Goal: Information Seeking & Learning: Check status

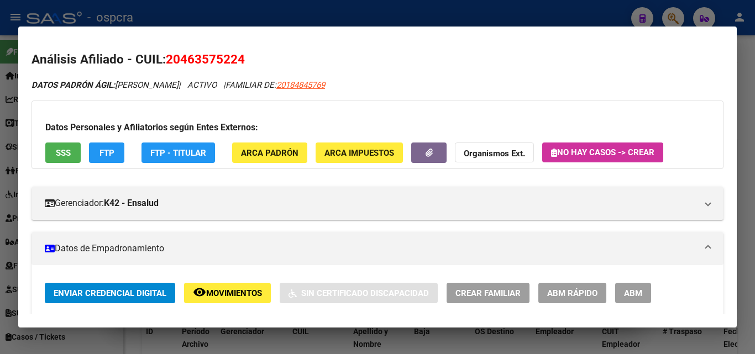
click at [364, 9] on div at bounding box center [377, 177] width 755 height 354
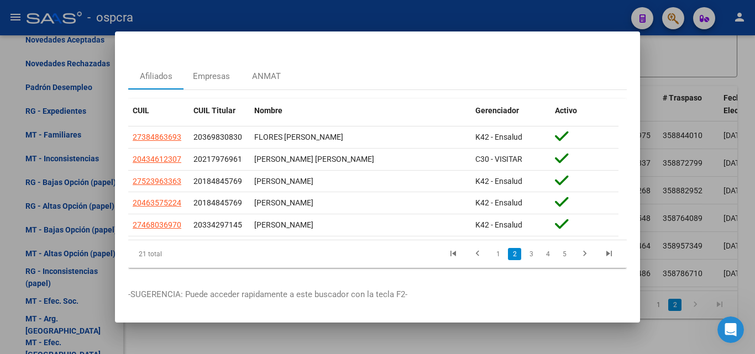
drag, startPoint x: 478, startPoint y: 12, endPoint x: 563, endPoint y: 12, distance: 85.1
click at [478, 12] on div at bounding box center [377, 177] width 755 height 354
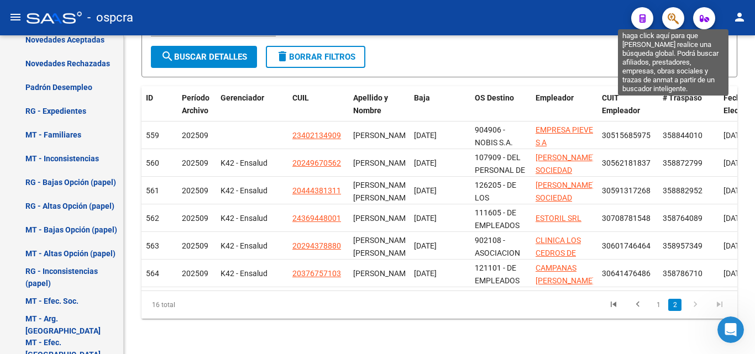
click at [670, 25] on icon "button" at bounding box center [673, 18] width 11 height 13
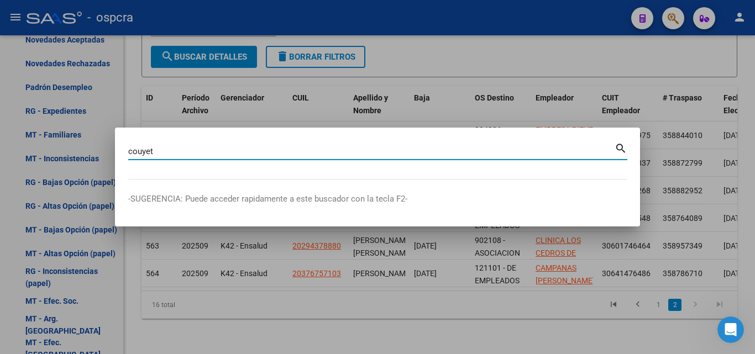
type input "couyet"
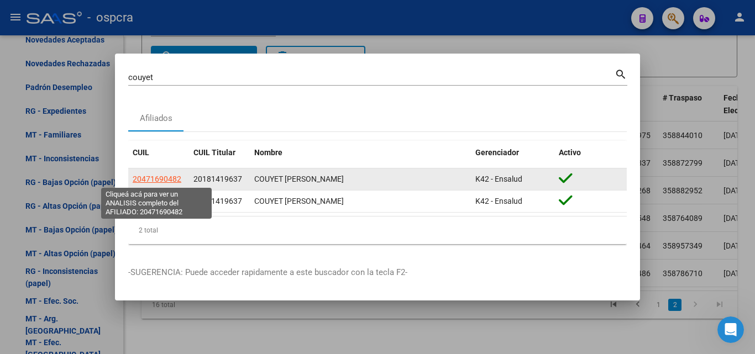
click at [154, 175] on span "20471690482" at bounding box center [157, 179] width 49 height 9
type textarea "20471690482"
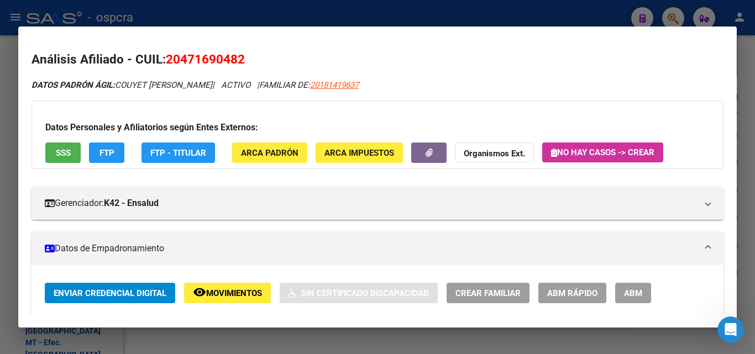
drag, startPoint x: 183, startPoint y: 59, endPoint x: 236, endPoint y: 59, distance: 53.1
click at [236, 59] on span "20471690482" at bounding box center [205, 59] width 79 height 14
copy span "47169048"
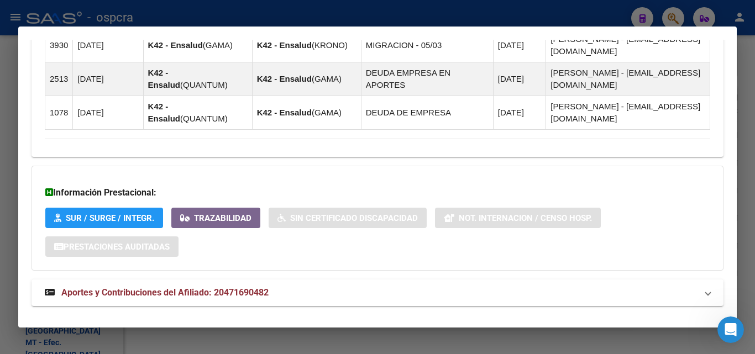
scroll to position [1014, 0]
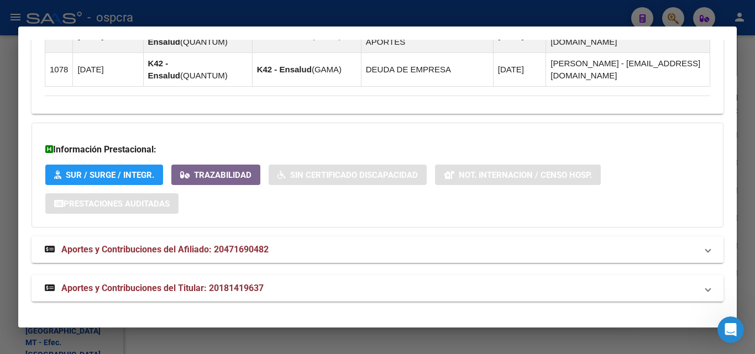
click at [0, 207] on div at bounding box center [377, 177] width 755 height 354
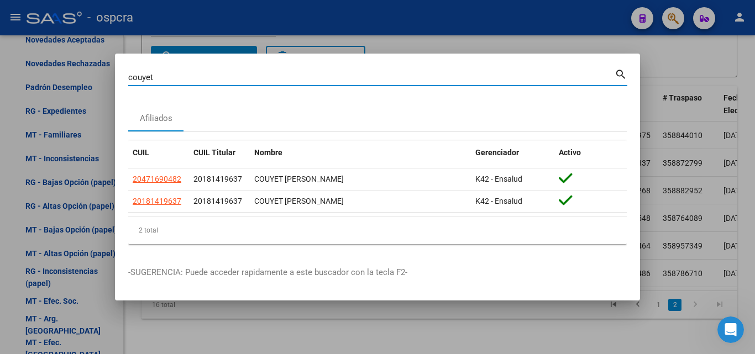
drag, startPoint x: 158, startPoint y: 75, endPoint x: 113, endPoint y: 81, distance: 44.6
click at [113, 81] on div "couyet Buscar (apellido, dni, cuil, nro traspaso, cuit, obra social) search Afi…" at bounding box center [377, 177] width 755 height 354
paste input "33054392"
type input "33054392"
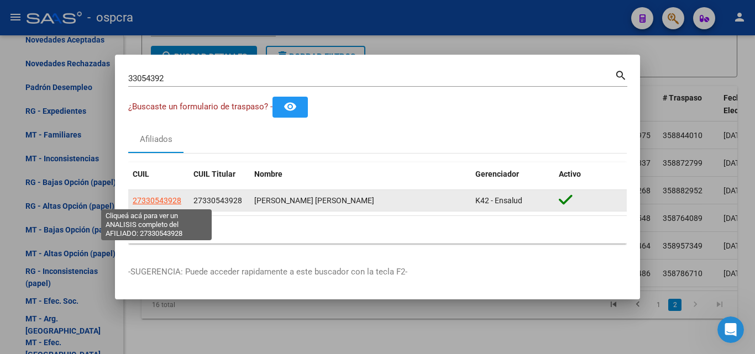
click at [174, 201] on span "27330543928" at bounding box center [157, 200] width 49 height 9
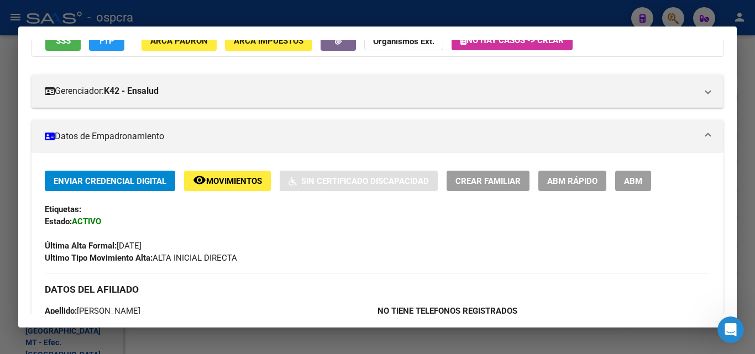
scroll to position [0, 0]
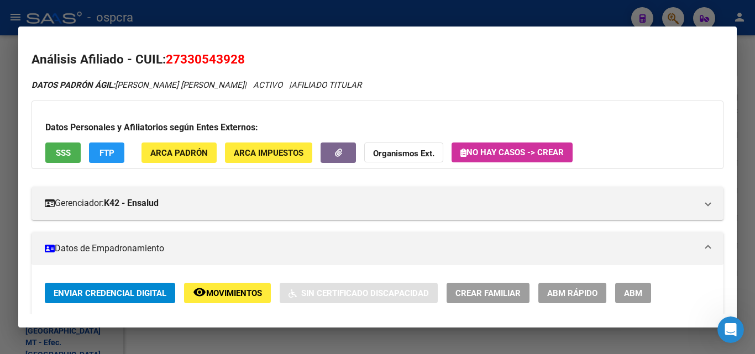
drag, startPoint x: 182, startPoint y: 54, endPoint x: 237, endPoint y: 53, distance: 55.3
click at [237, 53] on span "27330543928" at bounding box center [205, 59] width 79 height 14
copy span "33054392"
click at [0, 209] on div at bounding box center [377, 177] width 755 height 354
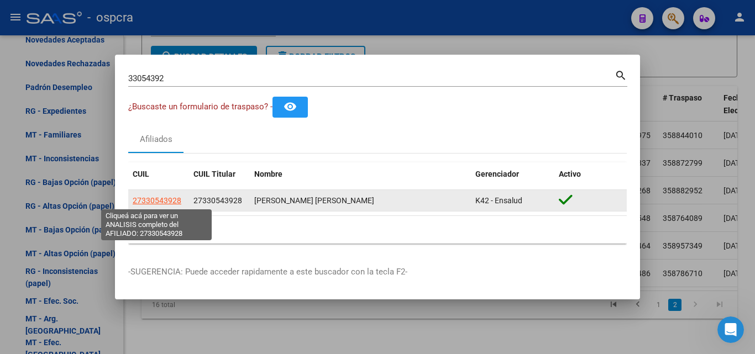
click at [172, 200] on span "27330543928" at bounding box center [157, 200] width 49 height 9
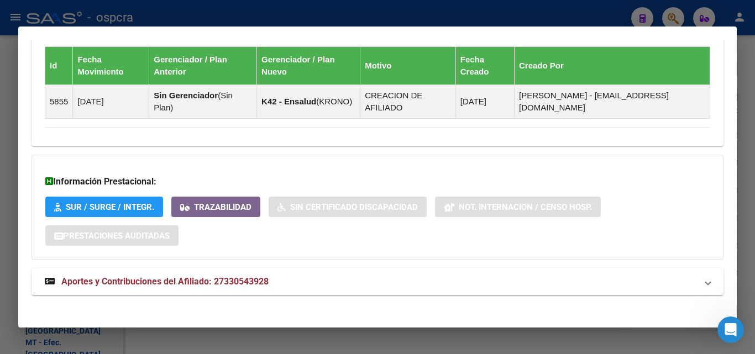
scroll to position [666, 0]
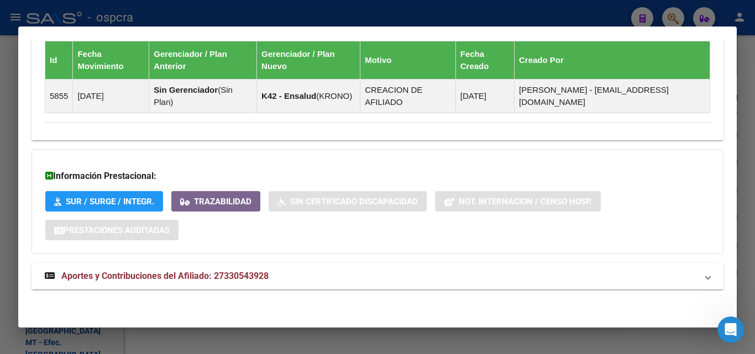
click at [242, 270] on strong "Aportes y Contribuciones del Afiliado: 27330543928" at bounding box center [157, 276] width 224 height 13
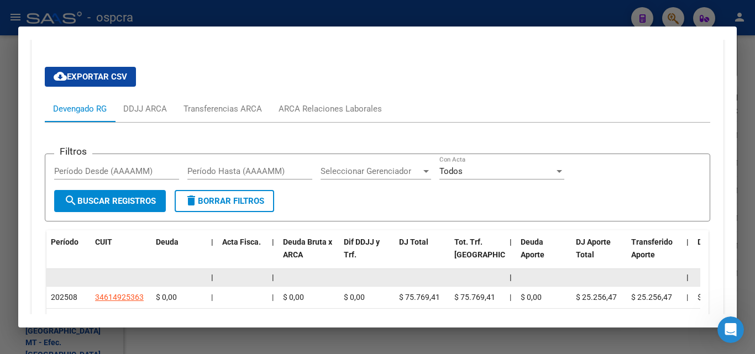
scroll to position [1035, 0]
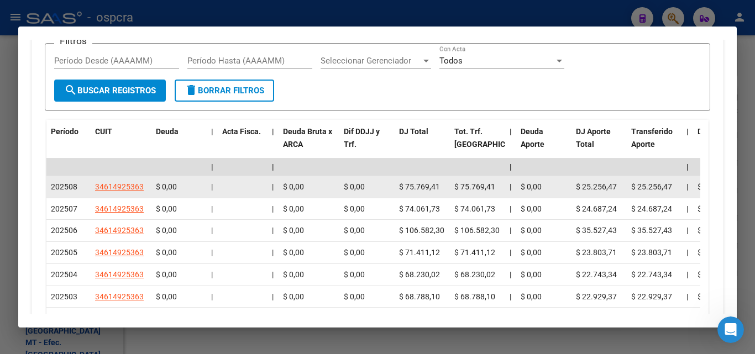
click at [127, 192] on app-link-go-to "34614925363" at bounding box center [119, 187] width 49 height 13
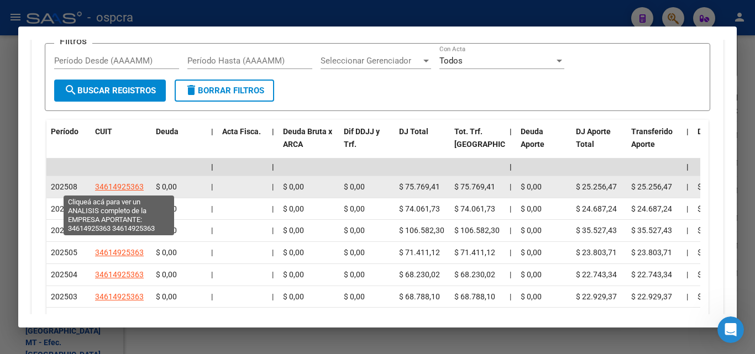
click at [126, 185] on span "34614925363" at bounding box center [119, 186] width 49 height 9
type textarea "34614925363"
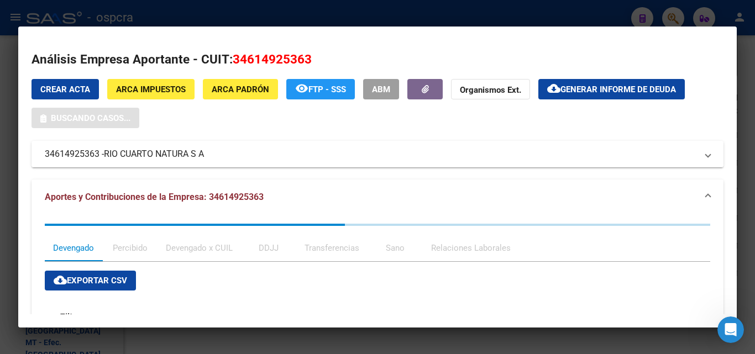
click at [182, 151] on span "RIO CUARTO NATURA S A" at bounding box center [154, 154] width 100 height 13
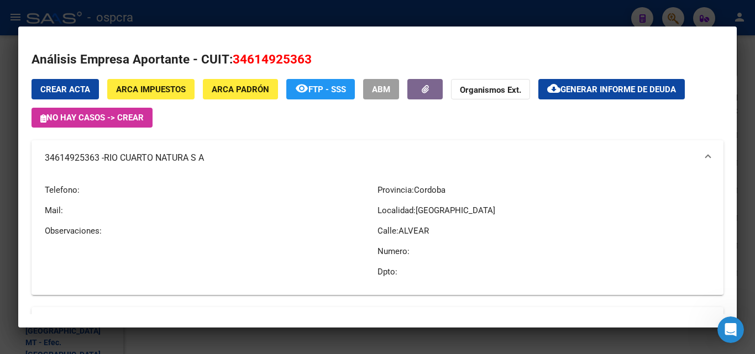
click at [0, 244] on div at bounding box center [377, 177] width 755 height 354
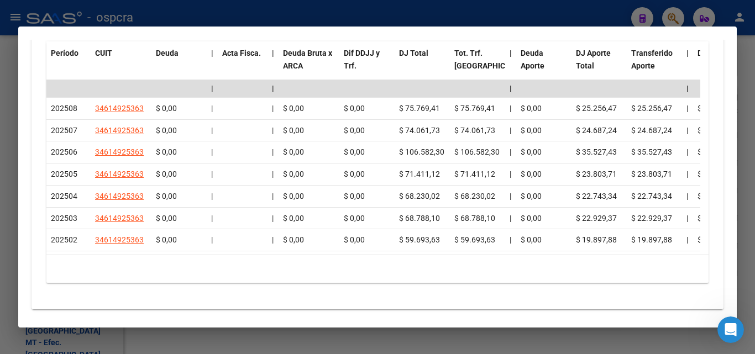
scroll to position [1145, 0]
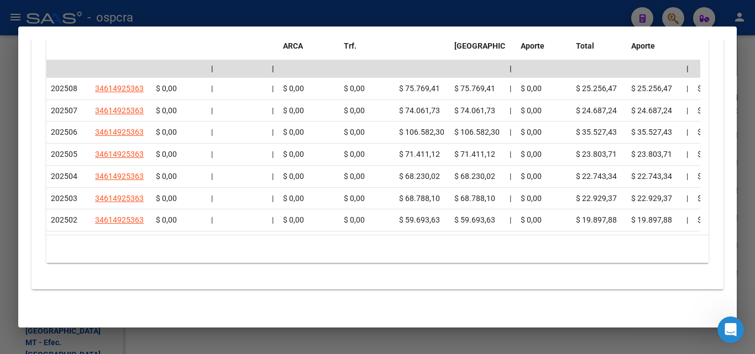
click at [0, 245] on div at bounding box center [377, 177] width 755 height 354
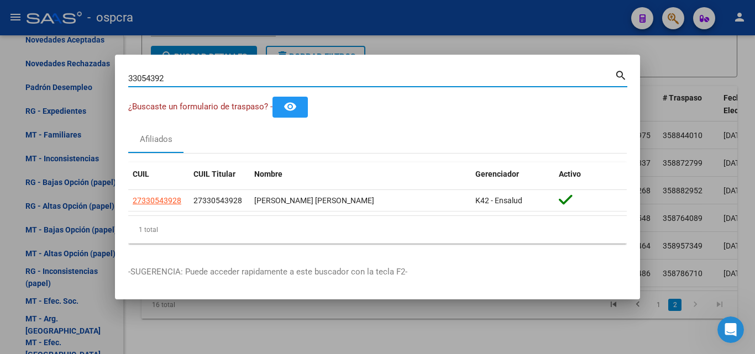
drag, startPoint x: 150, startPoint y: 78, endPoint x: 103, endPoint y: 85, distance: 47.4
click at [103, 85] on div "33054392 Buscar (apellido, dni, cuil, nro traspaso, cuit, obra social) search ¿…" at bounding box center [377, 177] width 755 height 354
type input "22810989"
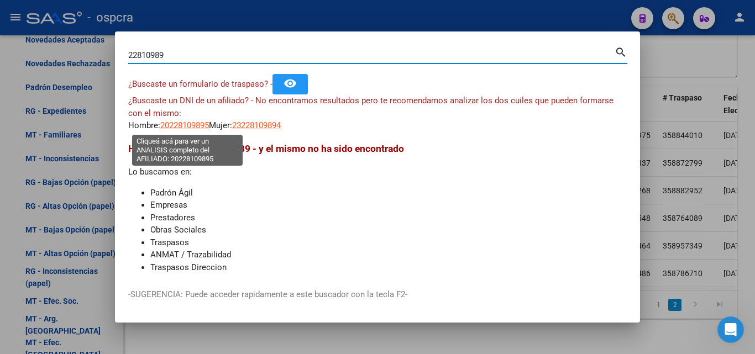
click at [188, 125] on span "20228109895" at bounding box center [184, 125] width 49 height 10
type textarea "20228109895"
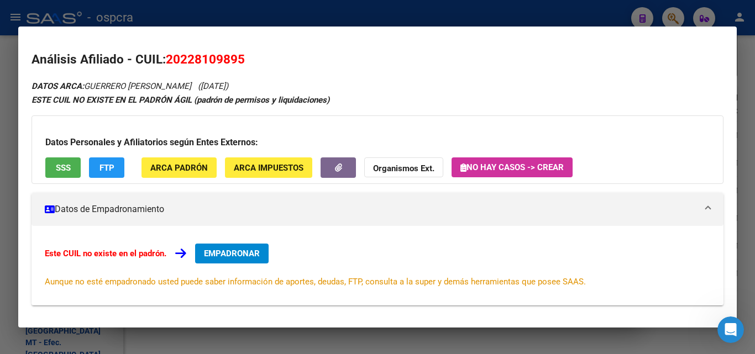
click at [67, 165] on span "SSS" at bounding box center [63, 168] width 15 height 10
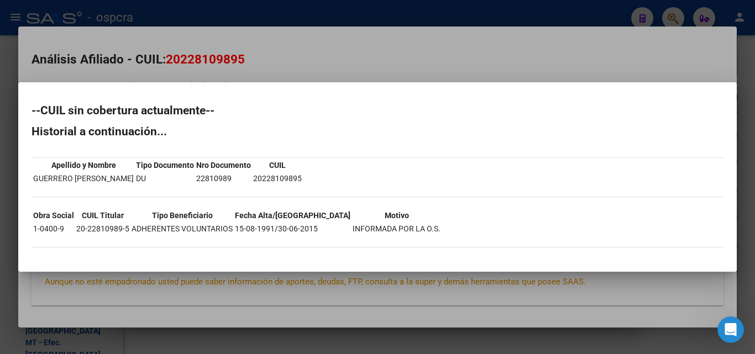
click at [183, 303] on div at bounding box center [377, 177] width 755 height 354
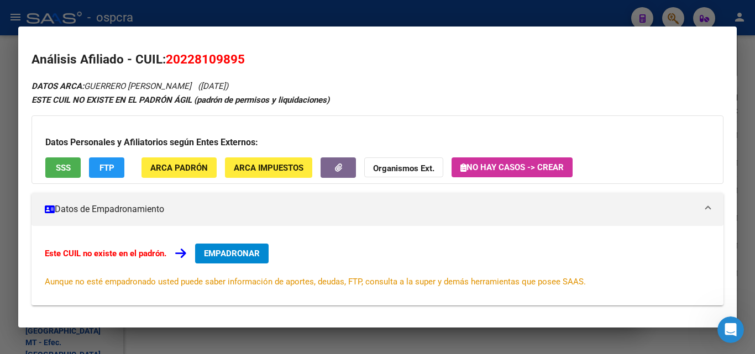
click at [0, 254] on div at bounding box center [377, 177] width 755 height 354
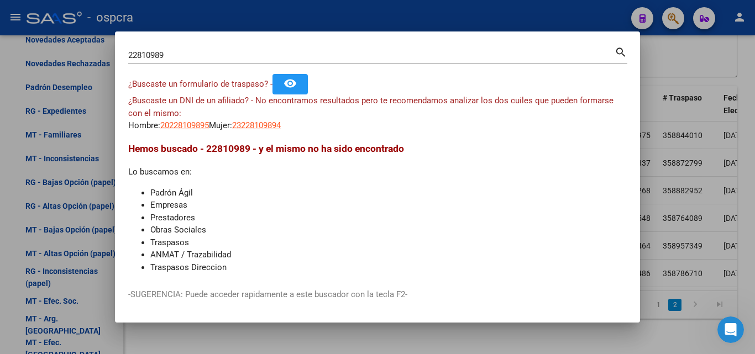
click at [0, 254] on div at bounding box center [377, 177] width 755 height 354
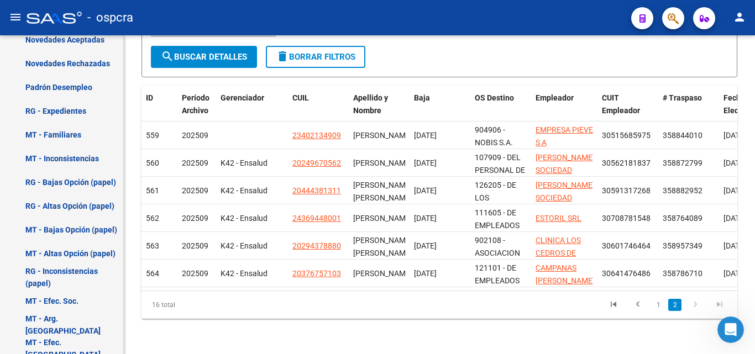
click at [668, 17] on button "button" at bounding box center [673, 18] width 22 height 22
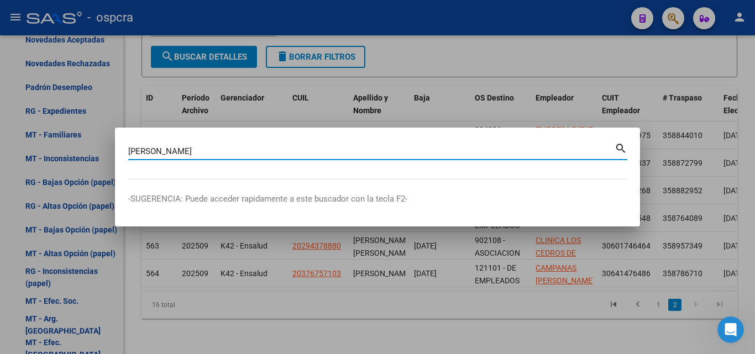
type input "schneider"
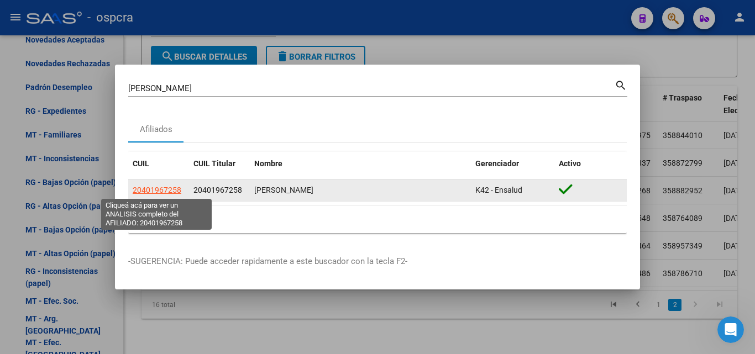
click at [142, 193] on span "20401967258" at bounding box center [157, 190] width 49 height 9
type textarea "20401967258"
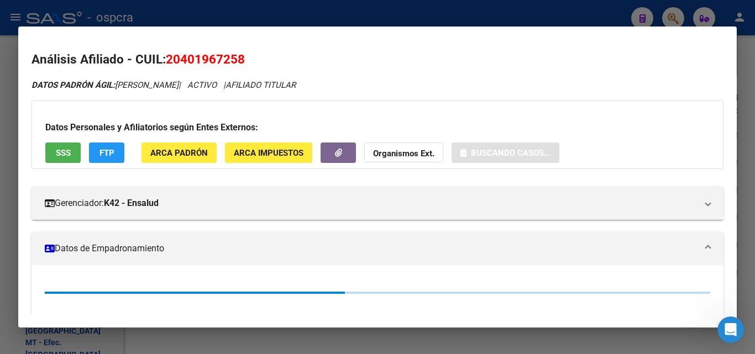
drag, startPoint x: 182, startPoint y: 61, endPoint x: 236, endPoint y: 56, distance: 53.8
click at [236, 56] on span "20401967258" at bounding box center [205, 59] width 79 height 14
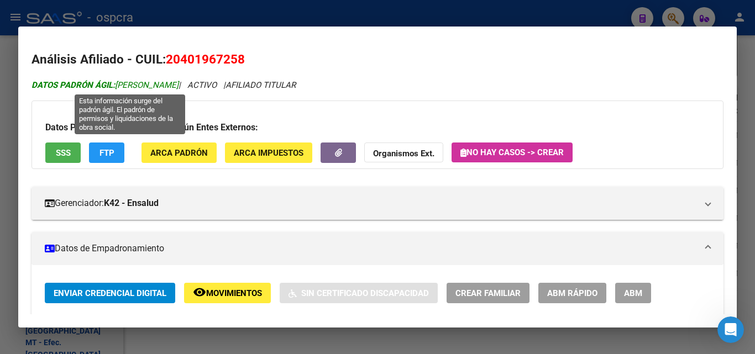
drag, startPoint x: 115, startPoint y: 87, endPoint x: 207, endPoint y: 85, distance: 92.3
click at [179, 87] on span "DATOS PADRÓN ÁGIL: SCHNEIDER JAVIER NICOLAS" at bounding box center [105, 85] width 147 height 10
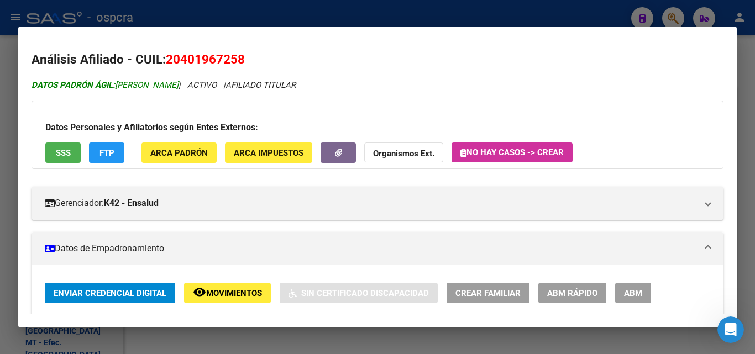
copy span "SCHNEIDER JAVIER NICOLA"
click at [0, 223] on div at bounding box center [377, 177] width 755 height 354
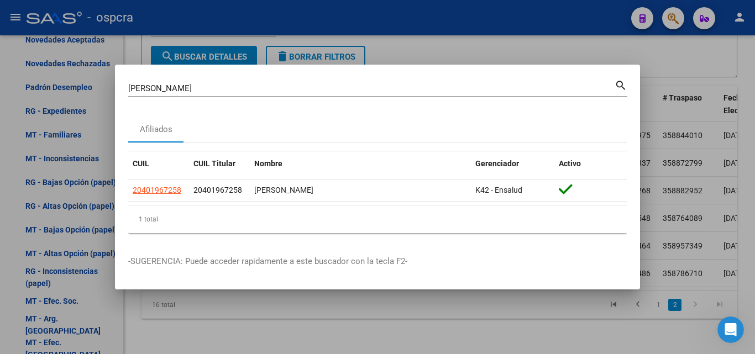
click at [4, 226] on div at bounding box center [377, 177] width 755 height 354
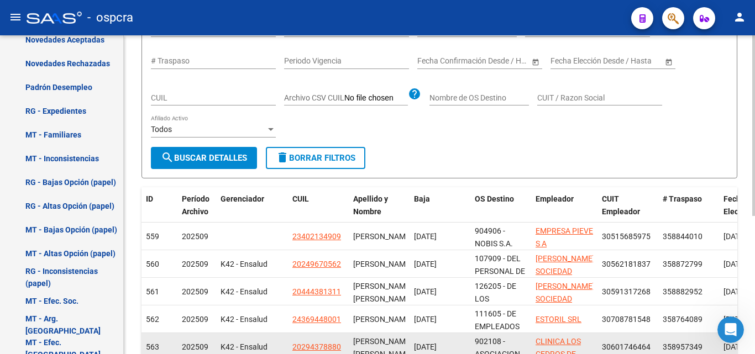
scroll to position [243, 0]
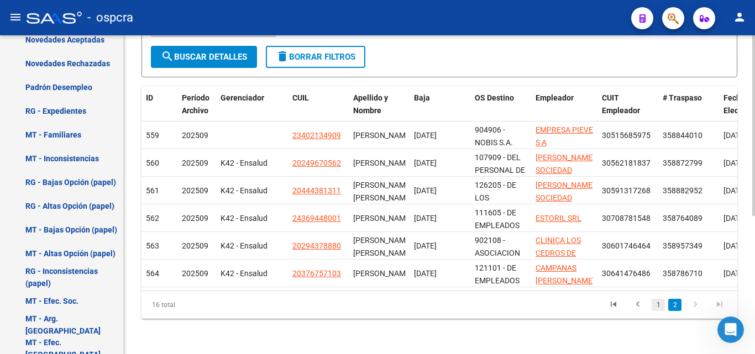
click at [659, 309] on link "1" at bounding box center [658, 305] width 13 height 12
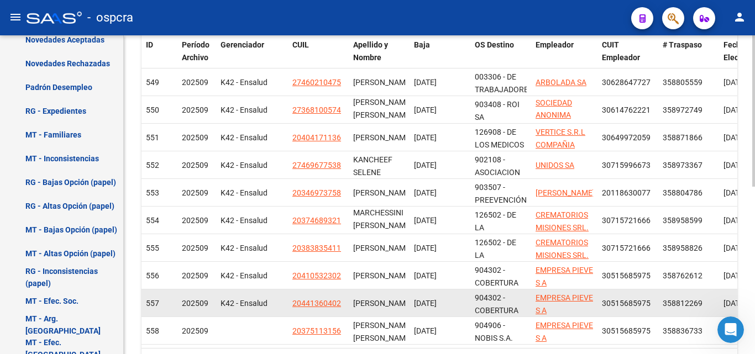
scroll to position [354, 0]
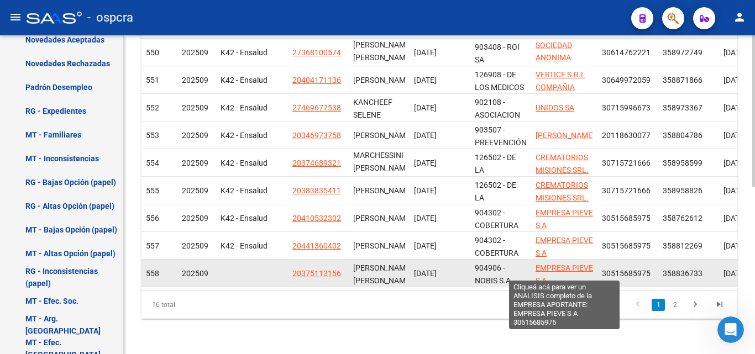
click at [560, 264] on span "EMPRESA PIEVE S A" at bounding box center [564, 275] width 57 height 22
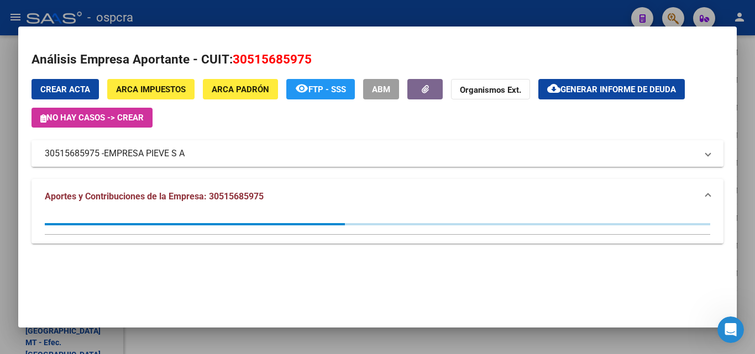
click at [168, 153] on span "EMPRESA PIEVE S A" at bounding box center [144, 153] width 81 height 13
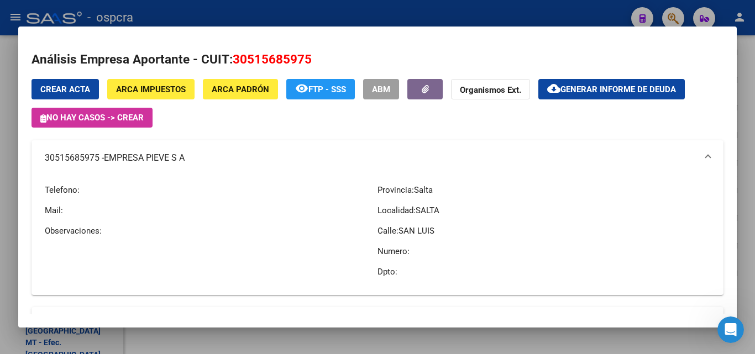
click at [0, 249] on div at bounding box center [377, 177] width 755 height 354
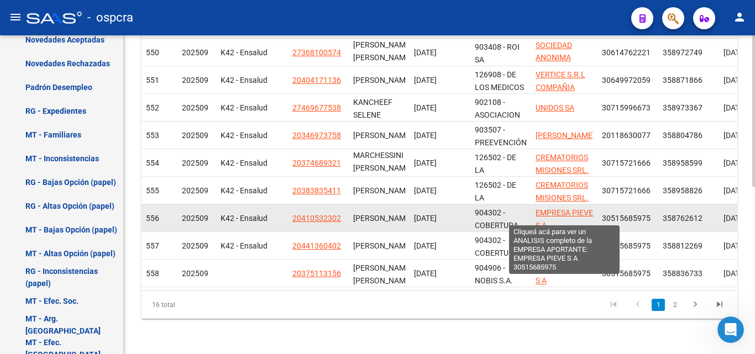
click at [565, 208] on span "EMPRESA PIEVE S A" at bounding box center [564, 219] width 57 height 22
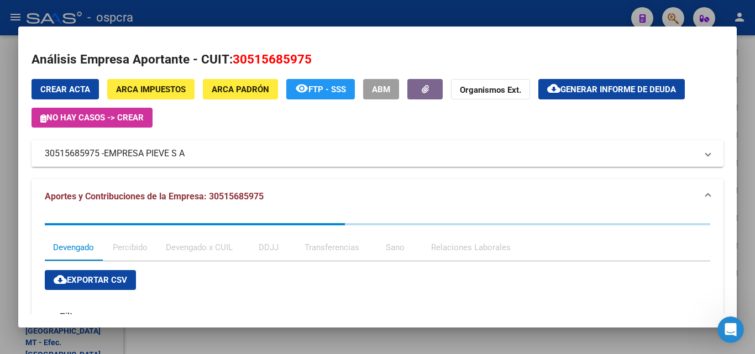
click at [0, 257] on div at bounding box center [377, 177] width 755 height 354
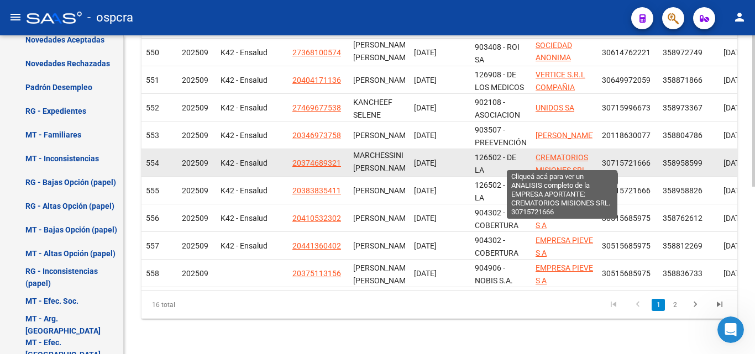
click at [564, 159] on span "CREMATORIOS MISIONES SRL." at bounding box center [562, 164] width 53 height 22
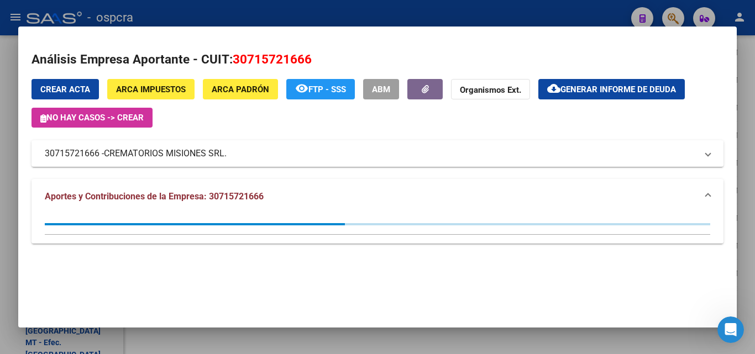
click at [0, 232] on div at bounding box center [377, 177] width 755 height 354
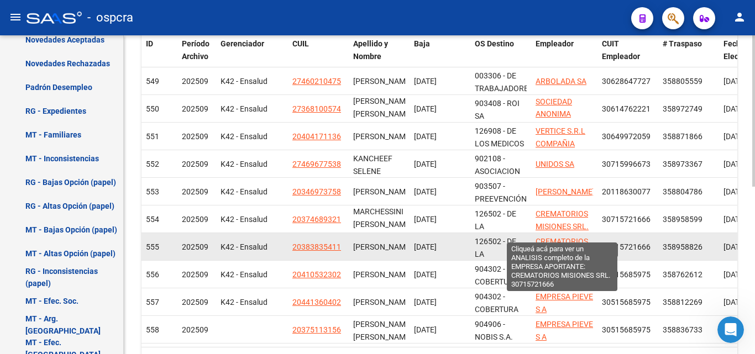
scroll to position [243, 0]
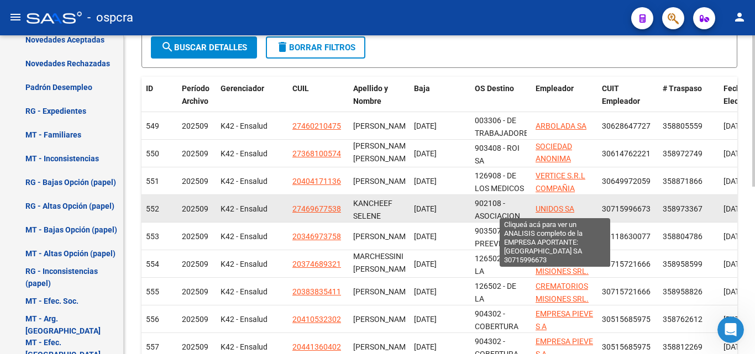
click at [565, 213] on span "UNIDOS SA" at bounding box center [555, 209] width 39 height 9
type textarea "30715996673"
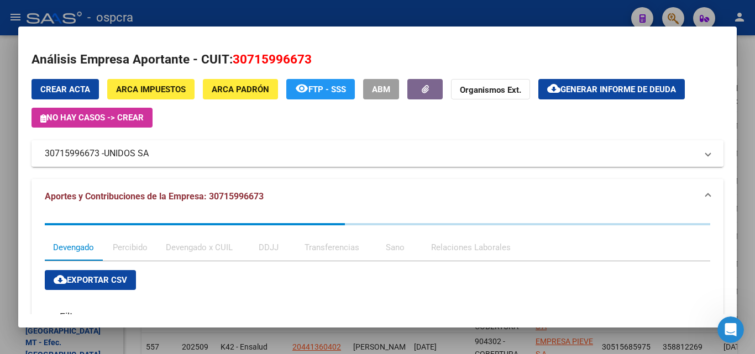
click at [108, 151] on span "UNIDOS SA" at bounding box center [126, 153] width 45 height 13
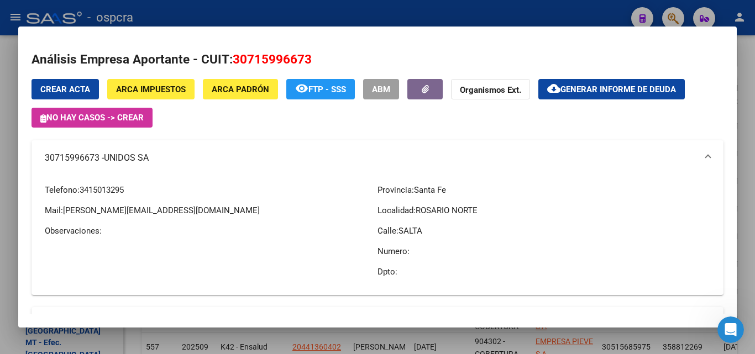
click at [1, 212] on div at bounding box center [377, 177] width 755 height 354
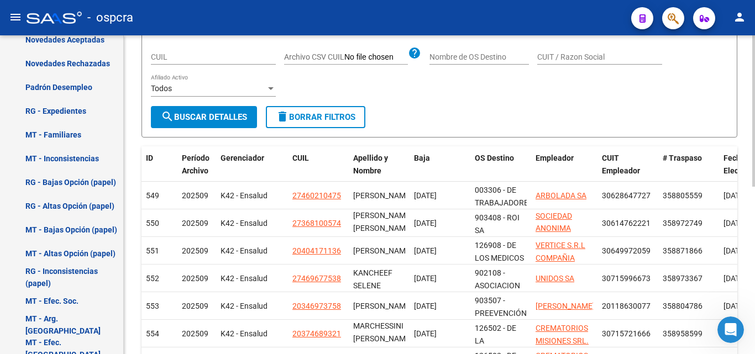
scroll to position [22, 0]
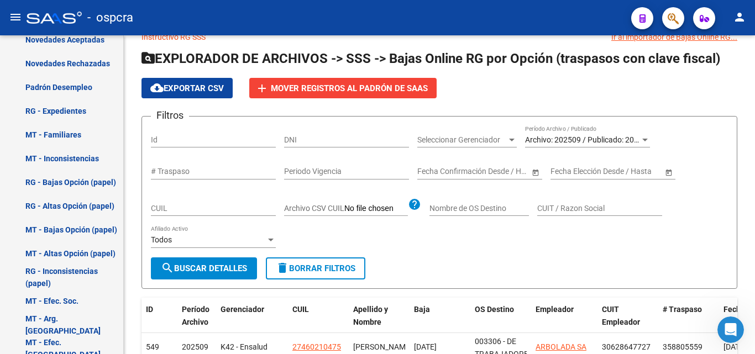
click at [668, 15] on icon "button" at bounding box center [673, 18] width 11 height 13
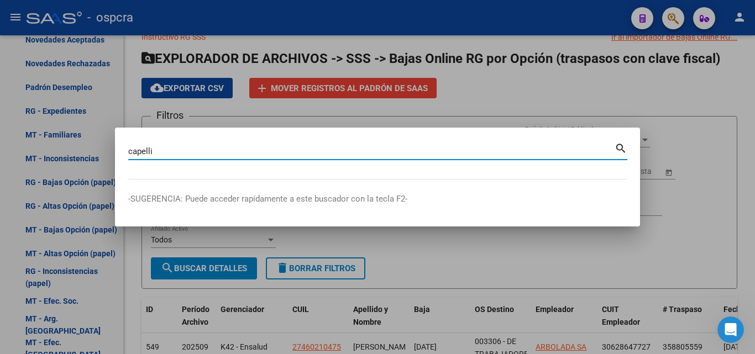
type input "capelli"
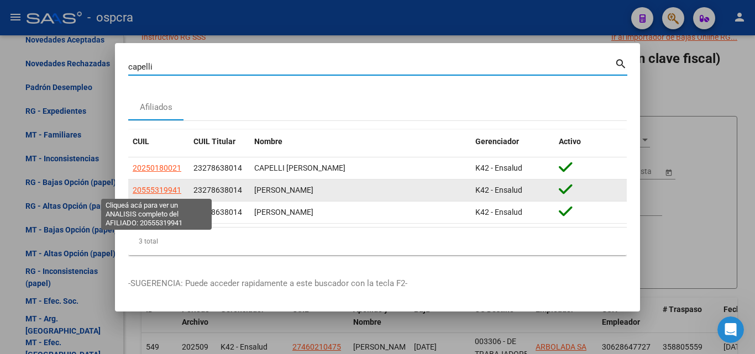
click at [163, 192] on span "20555319941" at bounding box center [157, 190] width 49 height 9
type textarea "20555319941"
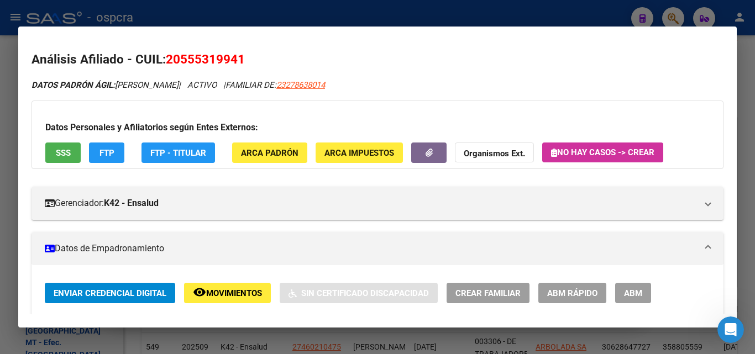
drag, startPoint x: 181, startPoint y: 58, endPoint x: 237, endPoint y: 58, distance: 55.8
click at [237, 58] on span "20555319941" at bounding box center [205, 59] width 79 height 14
copy span "55531994"
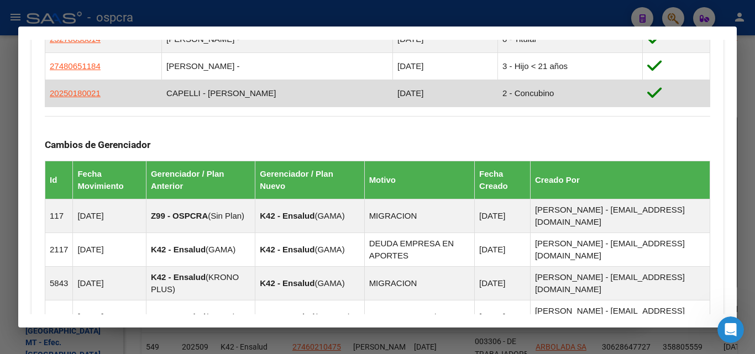
scroll to position [663, 0]
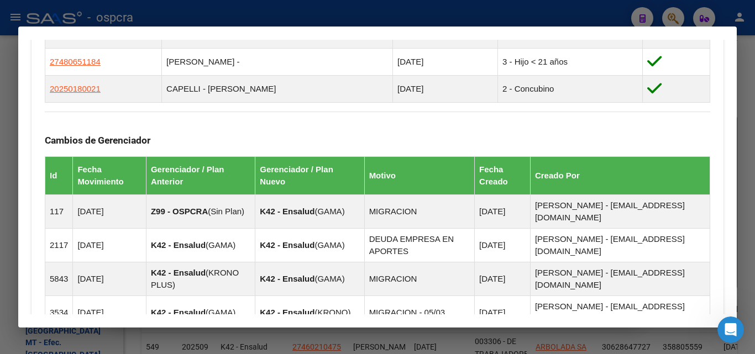
click at [1, 265] on div at bounding box center [377, 177] width 755 height 354
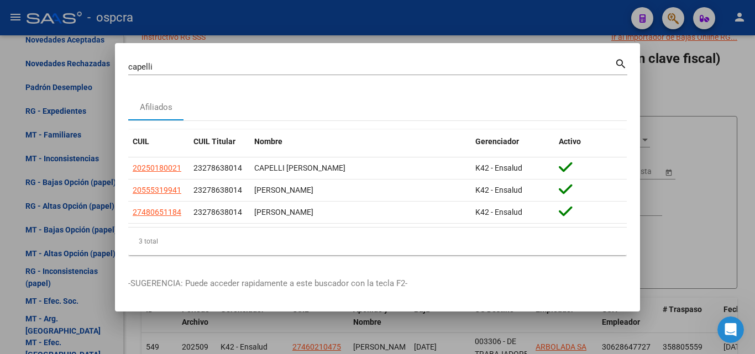
click at [0, 261] on div at bounding box center [377, 177] width 755 height 354
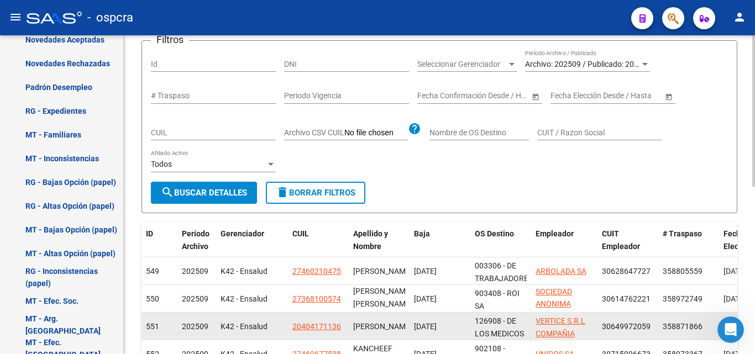
scroll to position [188, 0]
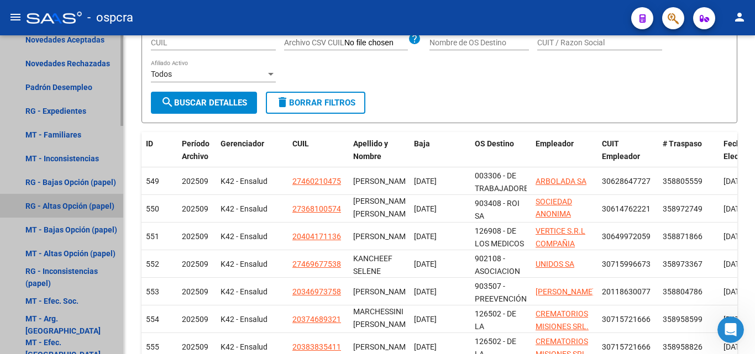
click at [78, 212] on link "RG - Altas Opción (papel)" at bounding box center [61, 206] width 123 height 24
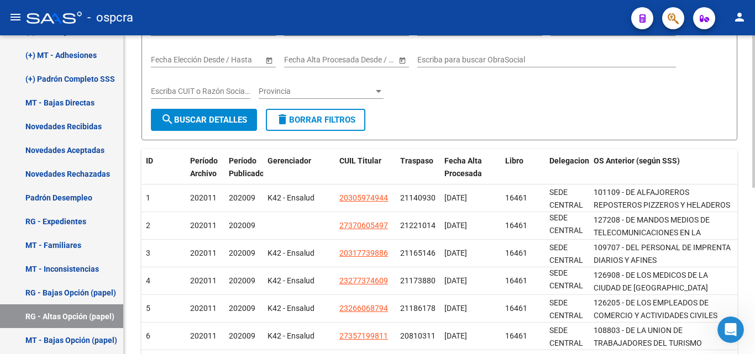
scroll to position [348, 0]
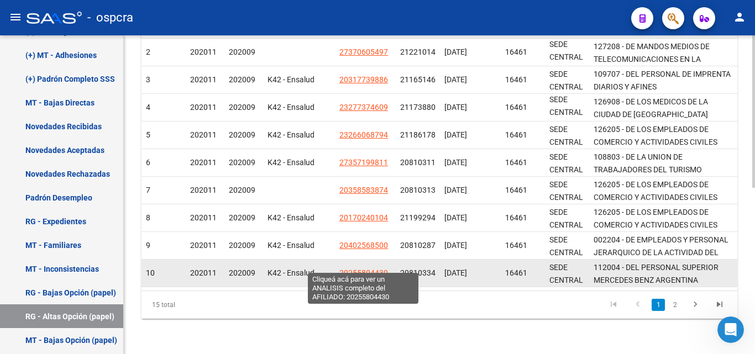
click at [370, 269] on span "20255804430" at bounding box center [363, 273] width 49 height 9
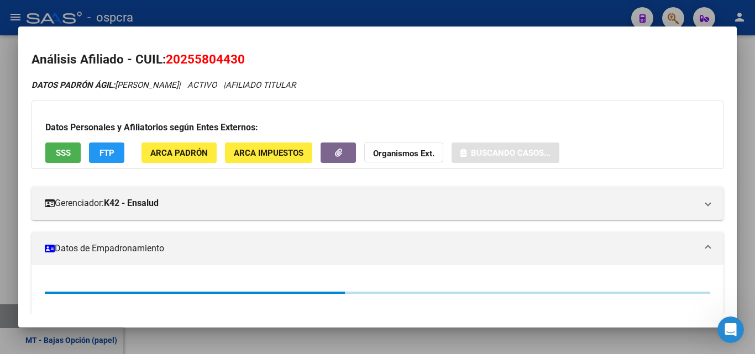
click at [1, 196] on div at bounding box center [377, 177] width 755 height 354
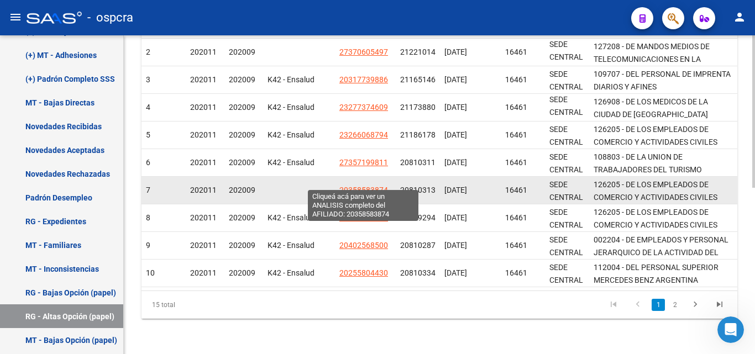
click at [373, 186] on span "20358583874" at bounding box center [363, 190] width 49 height 9
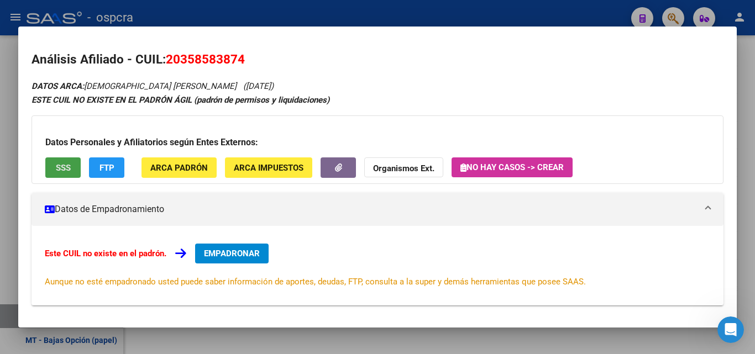
click at [65, 167] on span "SSS" at bounding box center [63, 168] width 15 height 10
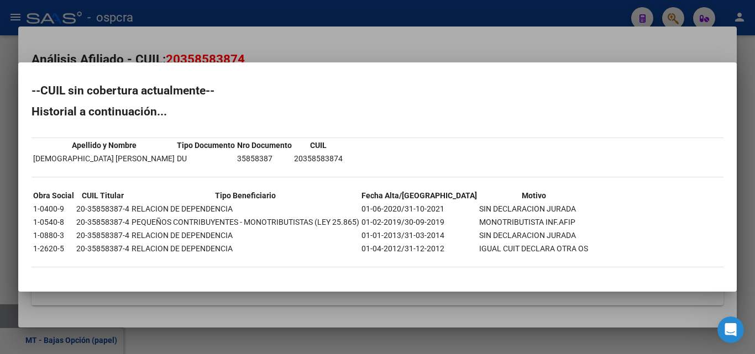
click at [0, 160] on div at bounding box center [377, 177] width 755 height 354
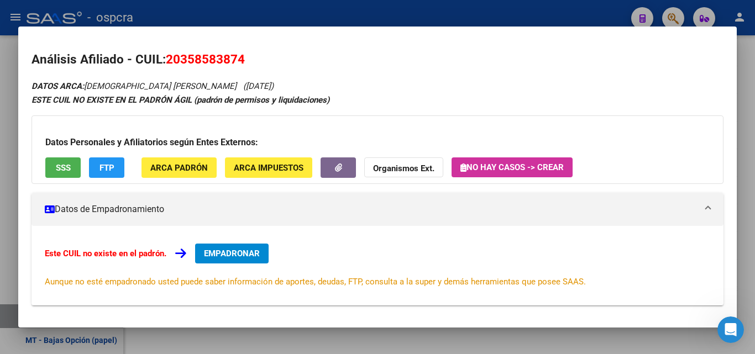
click at [0, 161] on div at bounding box center [377, 177] width 755 height 354
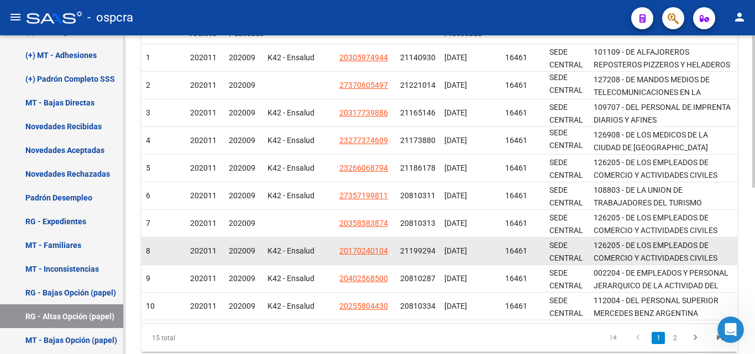
scroll to position [127, 0]
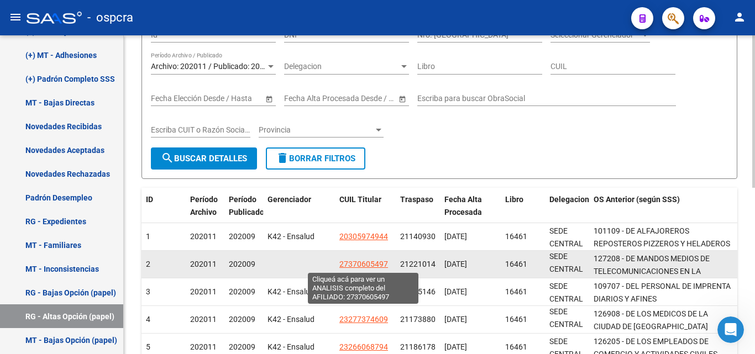
click at [372, 263] on span "27370605497" at bounding box center [363, 264] width 49 height 9
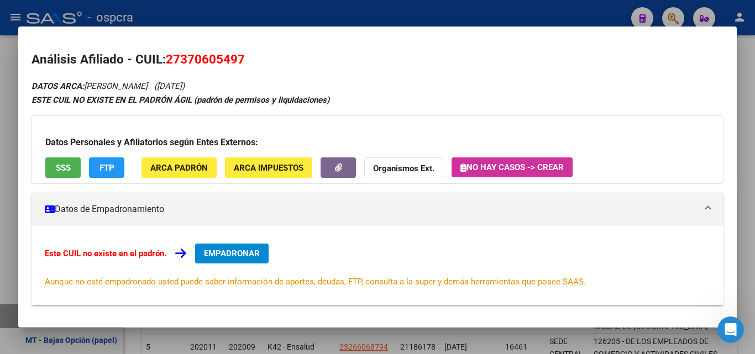
click at [3, 267] on div at bounding box center [377, 177] width 755 height 354
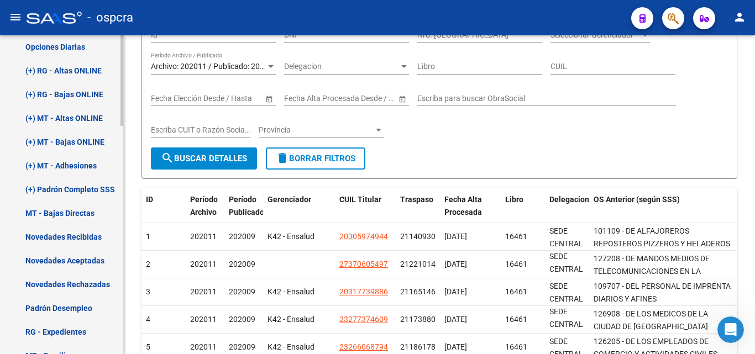
scroll to position [559, 0]
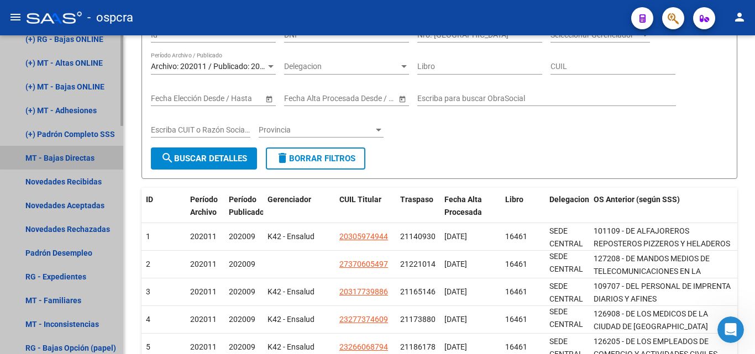
click at [77, 153] on link "MT - Bajas Directas" at bounding box center [61, 158] width 123 height 24
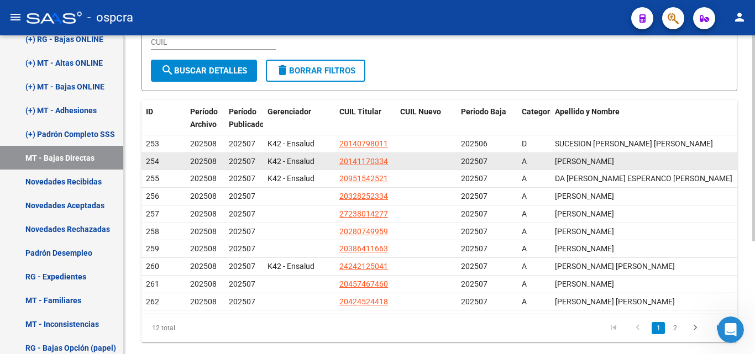
scroll to position [166, 0]
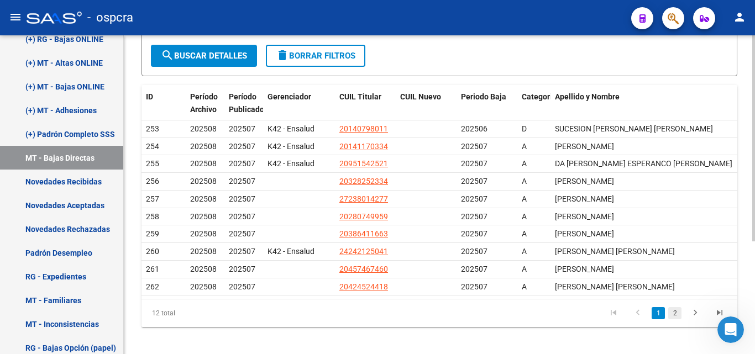
click at [676, 313] on link "2" at bounding box center [674, 313] width 13 height 12
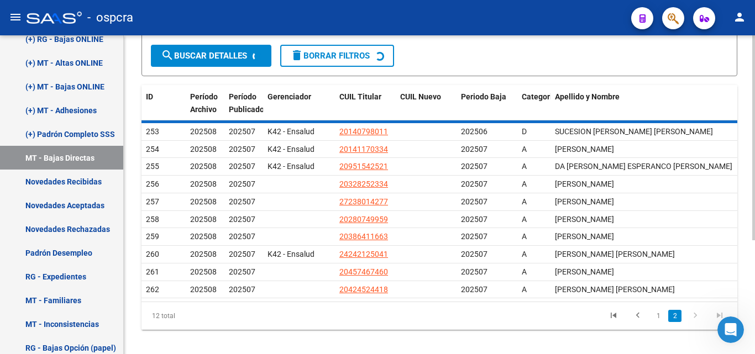
scroll to position [34, 0]
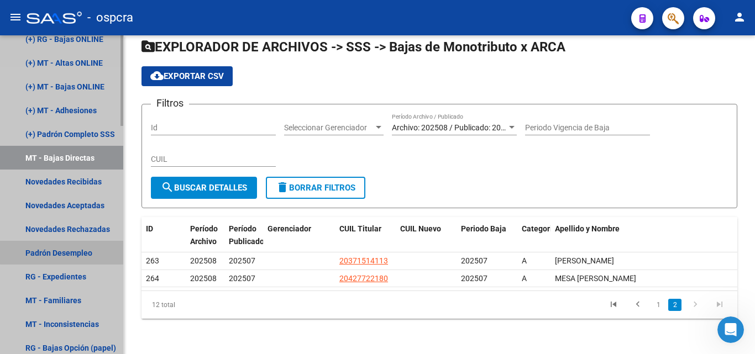
click at [64, 248] on link "Padrón Desempleo" at bounding box center [61, 253] width 123 height 24
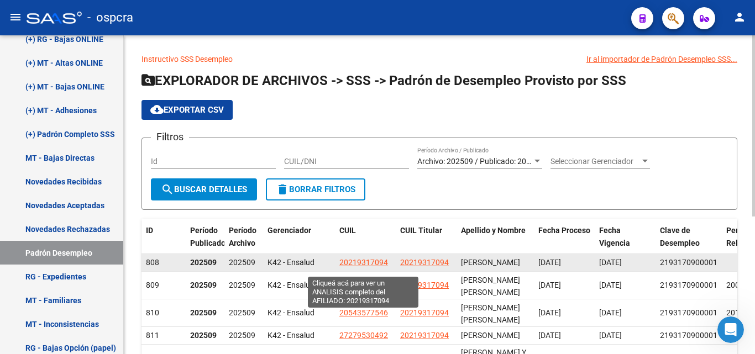
click at [373, 267] on span "20219317094" at bounding box center [363, 262] width 49 height 9
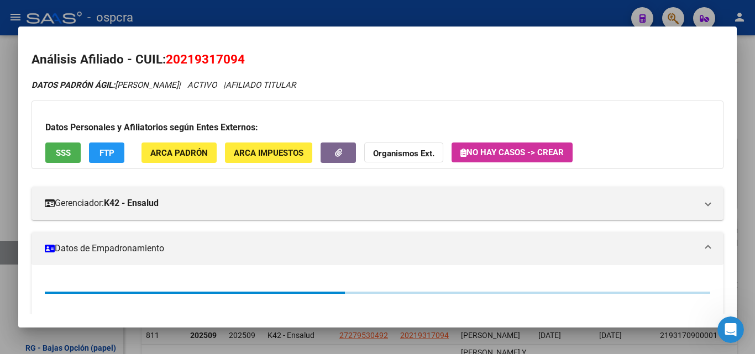
click at [18, 158] on div at bounding box center [377, 177] width 755 height 354
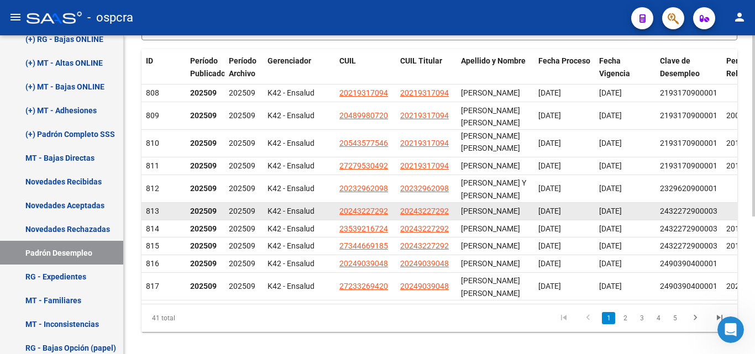
scroll to position [242, 0]
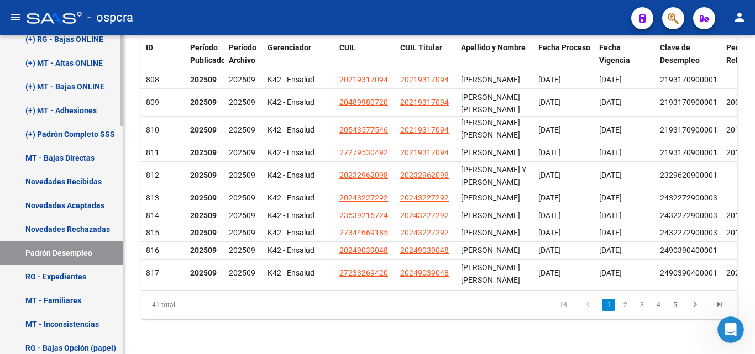
click at [70, 228] on link "Novedades Rechazadas" at bounding box center [61, 229] width 123 height 24
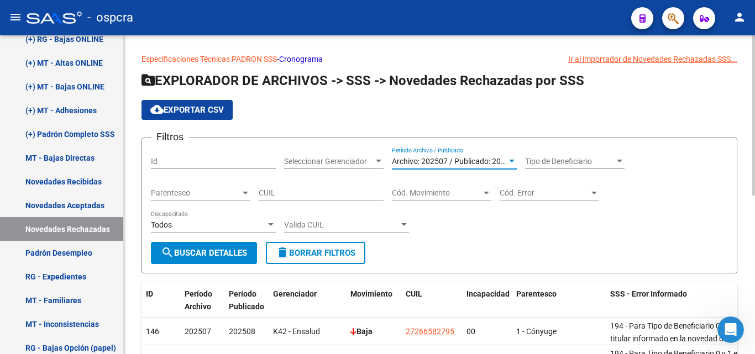
click at [503, 160] on span "Archivo: 202507 / Publicado: 202508" at bounding box center [455, 161] width 127 height 9
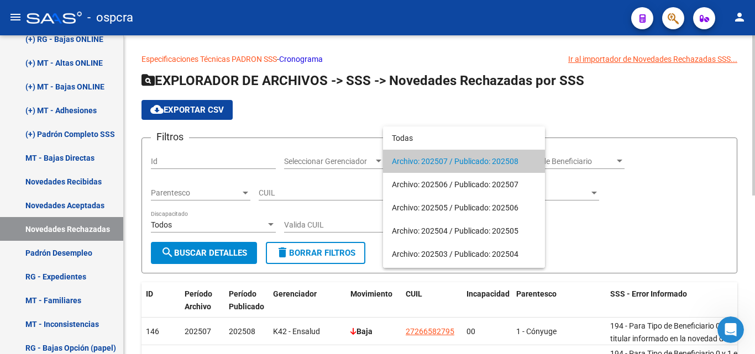
click at [627, 119] on div at bounding box center [377, 177] width 755 height 354
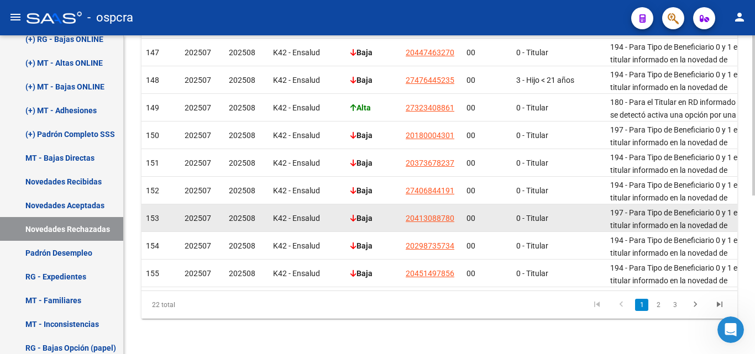
scroll to position [316, 0]
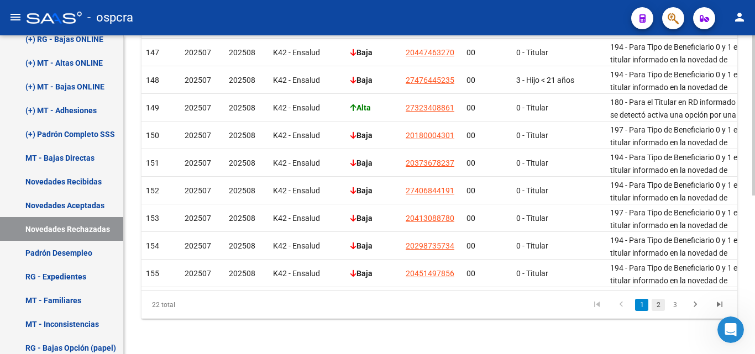
click at [657, 302] on link "2" at bounding box center [658, 305] width 13 height 12
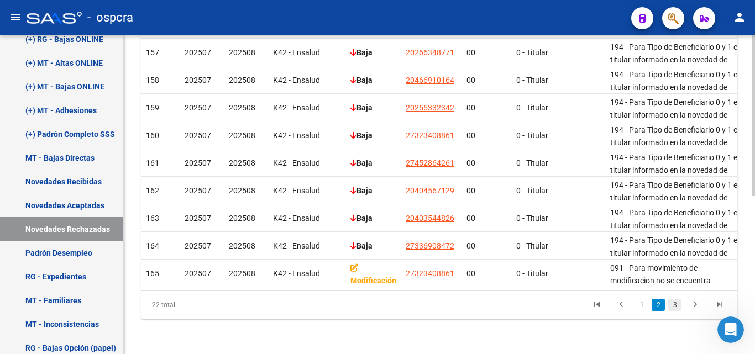
click at [677, 305] on link "3" at bounding box center [674, 305] width 13 height 12
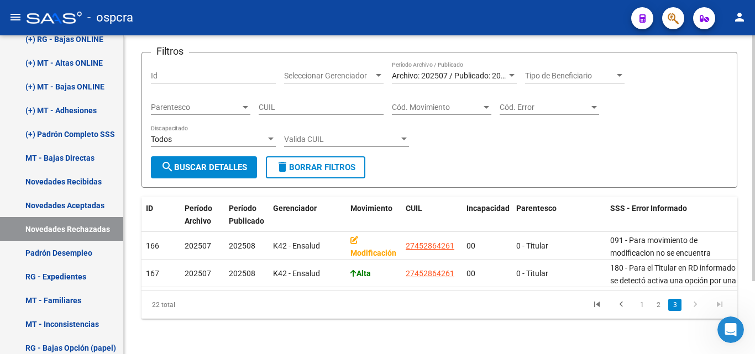
scroll to position [95, 0]
click at [643, 306] on link "1" at bounding box center [641, 305] width 13 height 12
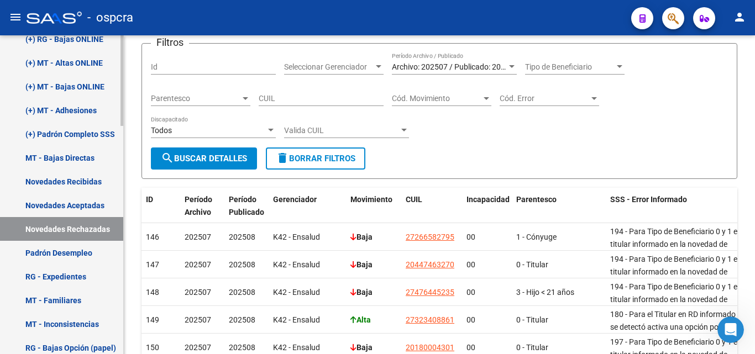
click at [79, 254] on link "Padrón Desempleo" at bounding box center [61, 253] width 123 height 24
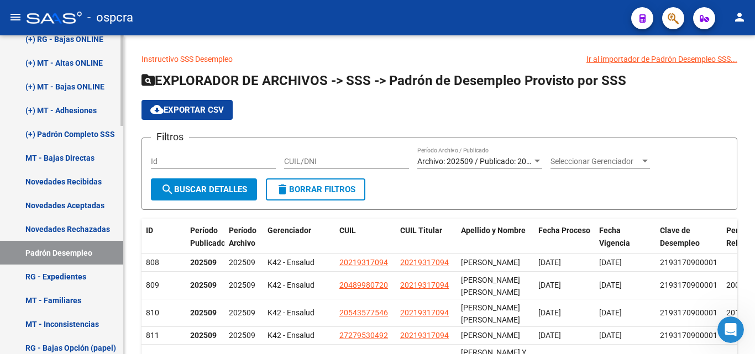
scroll to position [449, 0]
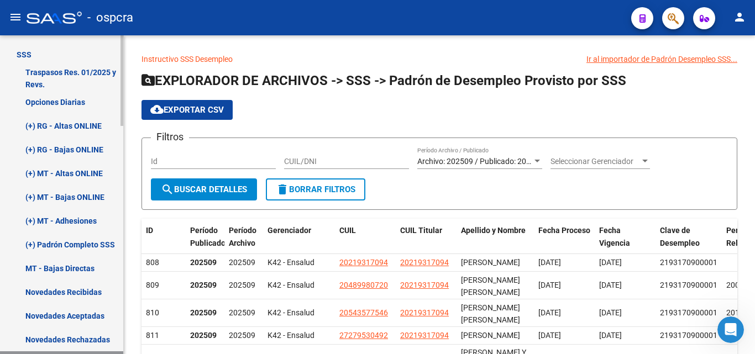
click at [79, 128] on link "(+) RG - Altas ONLINE" at bounding box center [61, 126] width 123 height 24
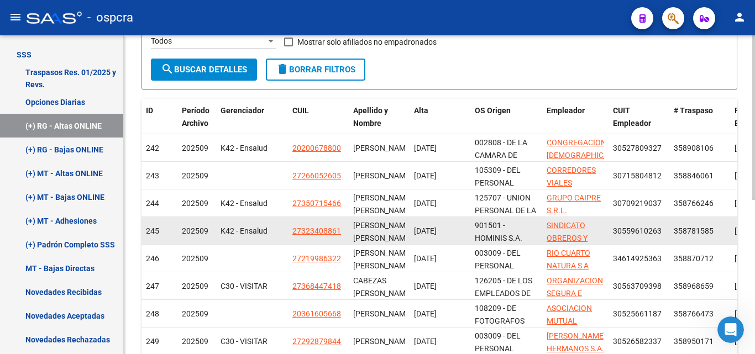
scroll to position [1, 0]
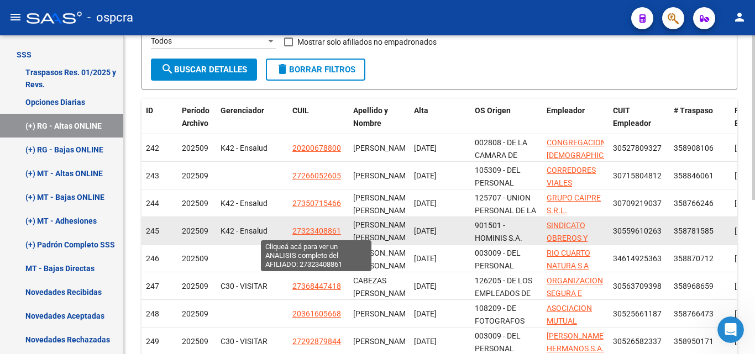
click at [320, 234] on span "27323408861" at bounding box center [316, 231] width 49 height 9
type textarea "27323408861"
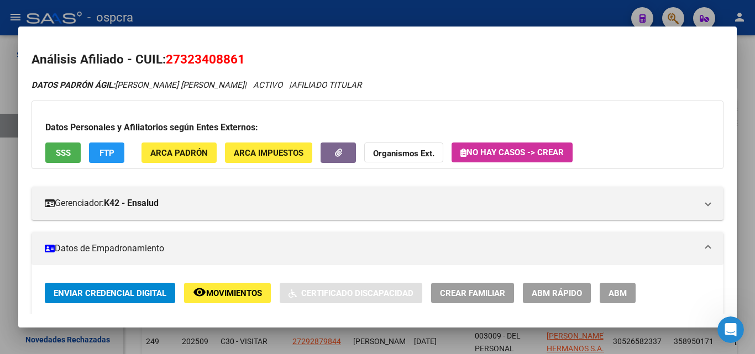
click at [65, 155] on span "SSS" at bounding box center [63, 153] width 15 height 10
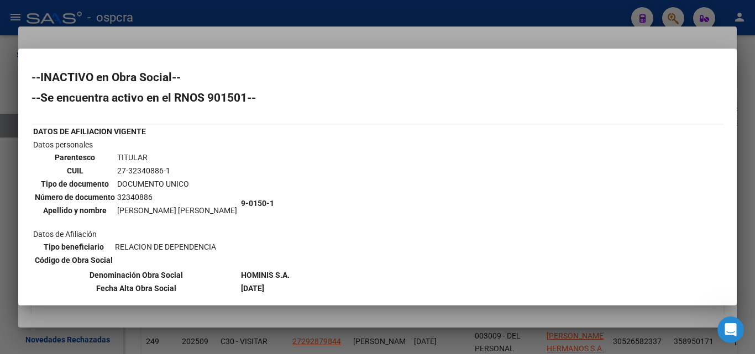
click at [23, 90] on mat-dialog-content "--INACTIVO en Obra Social-- --Se encuentra activo en el RNOS 901501-- DATOS DE …" at bounding box center [377, 177] width 719 height 230
click at [0, 103] on div at bounding box center [377, 177] width 755 height 354
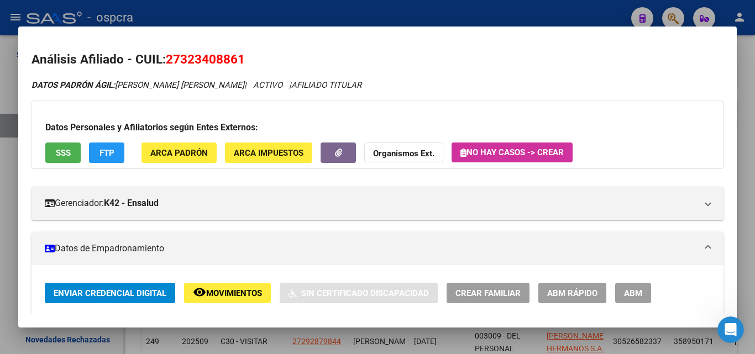
click at [2, 123] on div at bounding box center [377, 177] width 755 height 354
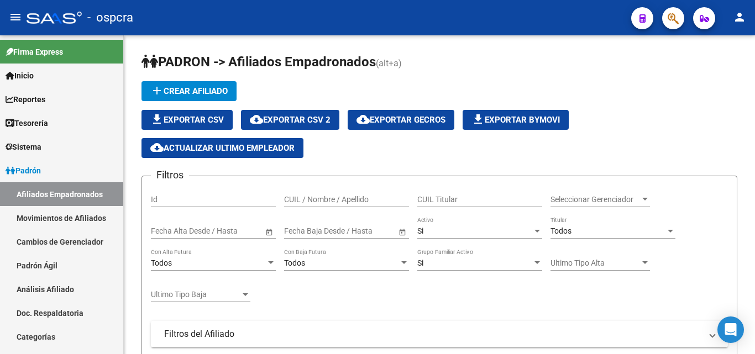
scroll to position [332, 0]
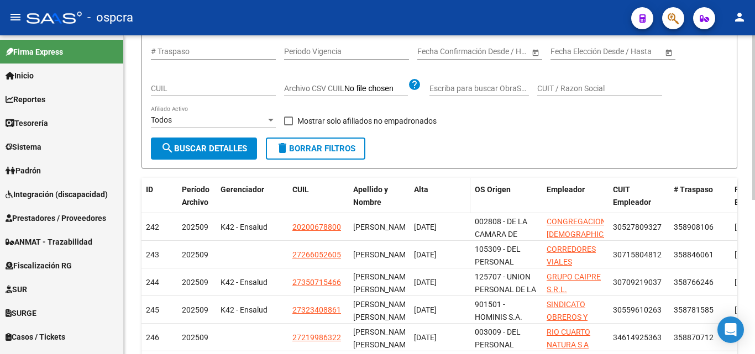
scroll to position [179, 0]
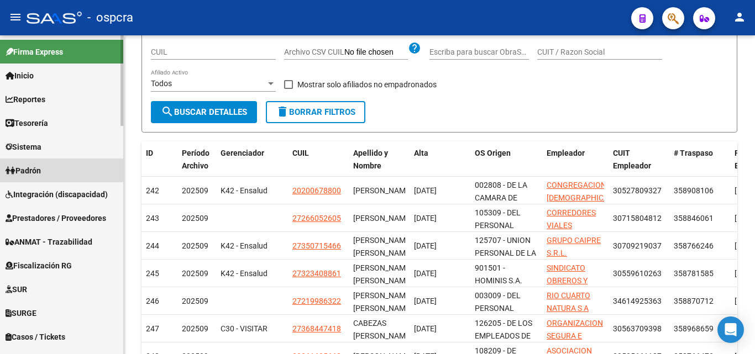
click at [39, 167] on span "Padrón" at bounding box center [23, 171] width 35 height 12
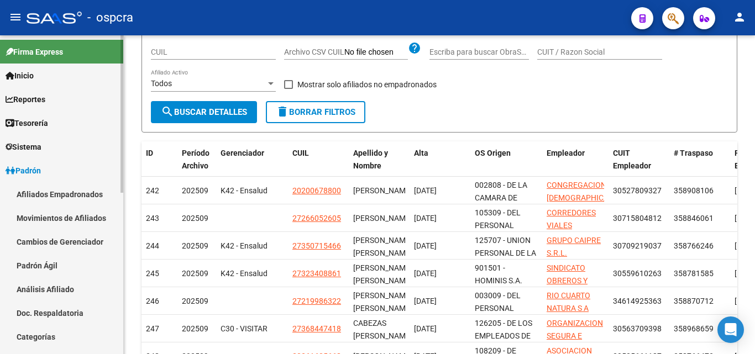
click at [74, 195] on link "Afiliados Empadronados" at bounding box center [61, 194] width 123 height 24
